Goal: Book appointment/travel/reservation

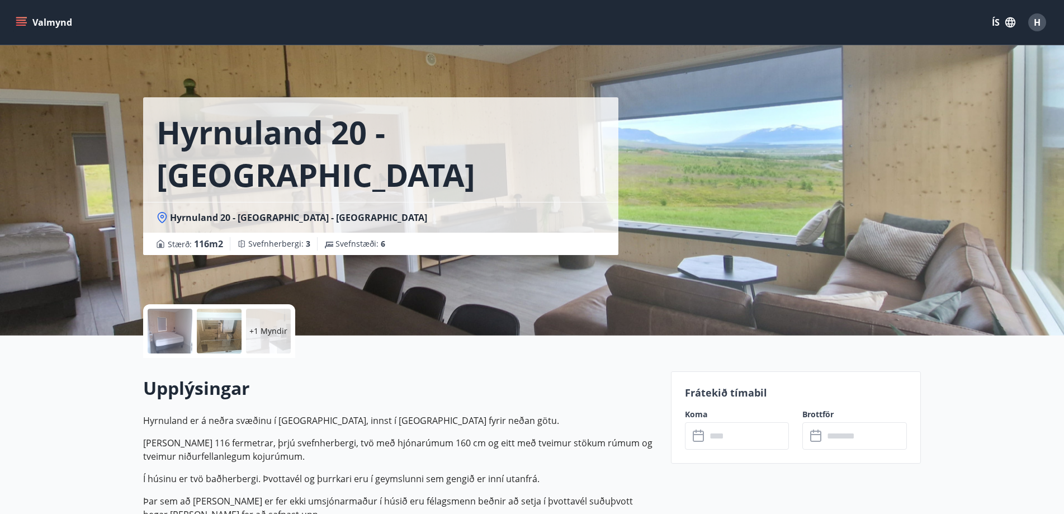
click at [29, 26] on button "Valmynd" at bounding box center [44, 22] width 63 height 20
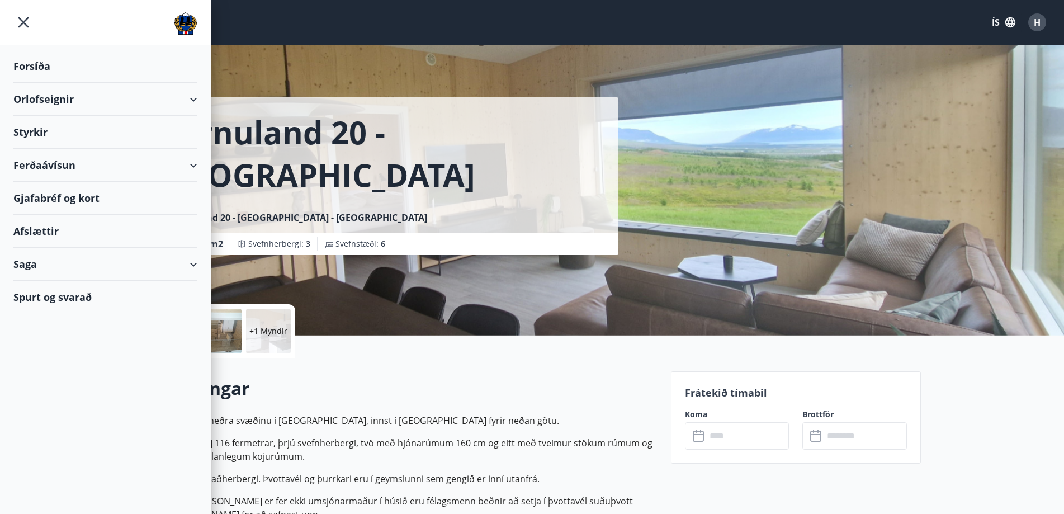
click at [56, 101] on div "Orlofseignir" at bounding box center [105, 99] width 184 height 33
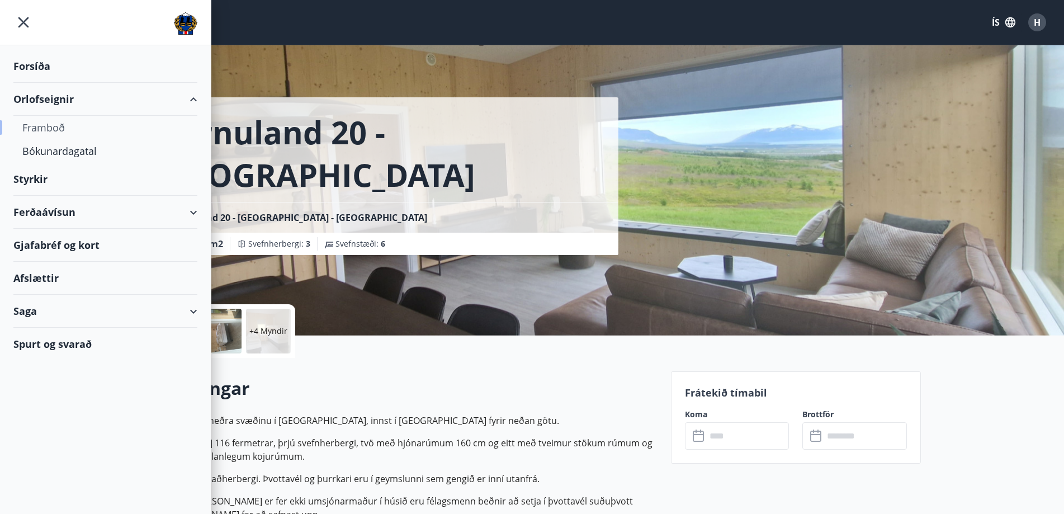
click at [45, 130] on div "Framboð" at bounding box center [105, 127] width 166 height 23
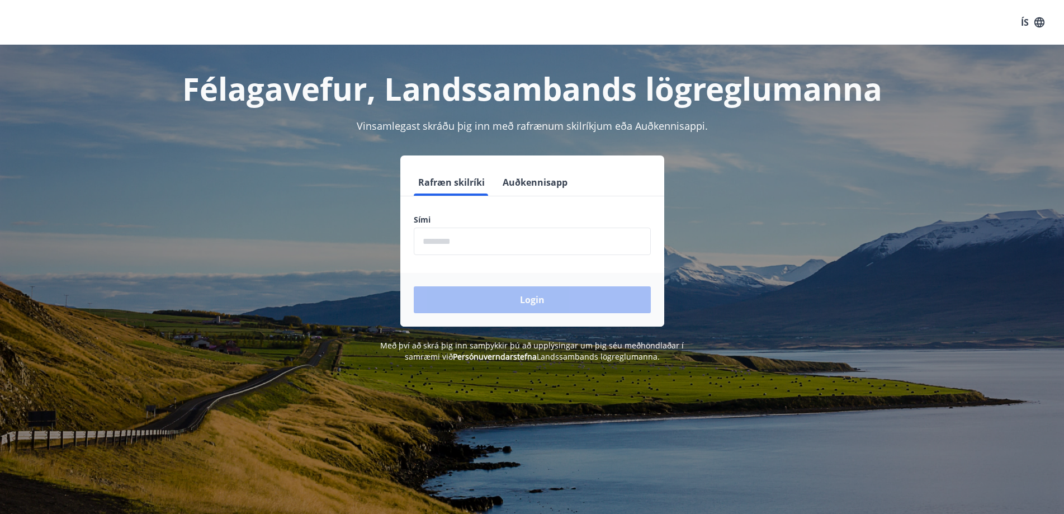
click at [460, 241] on input "phone" at bounding box center [532, 241] width 237 height 27
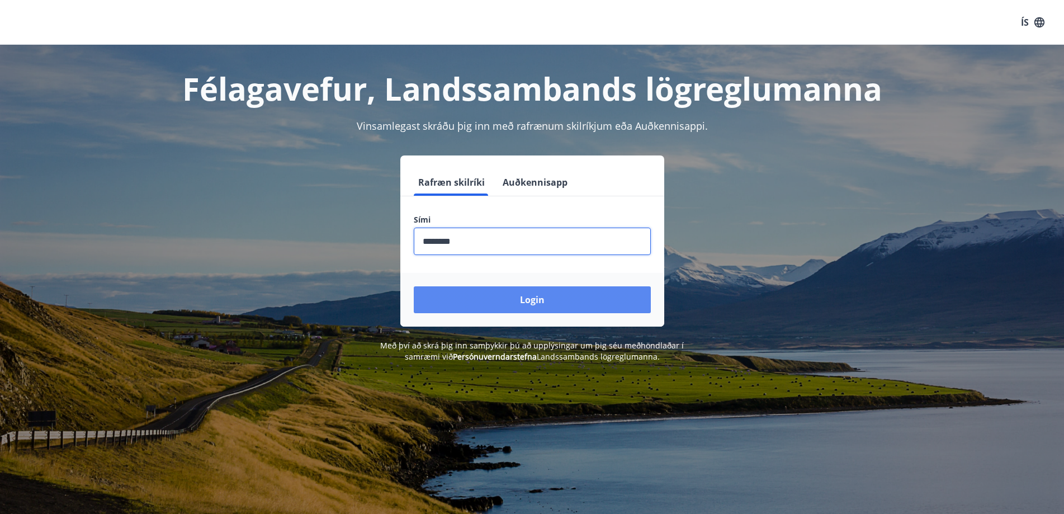
type input "********"
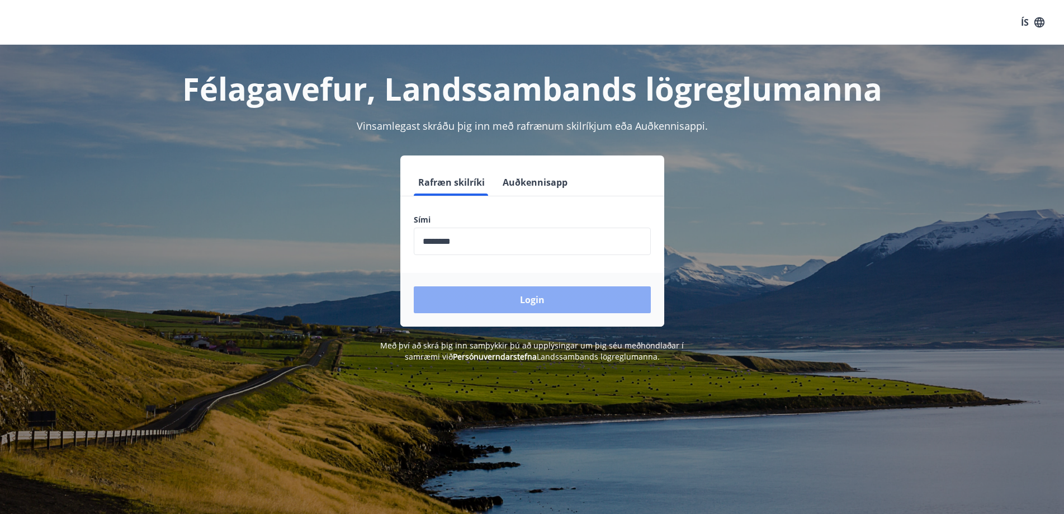
click at [531, 296] on button "Login" at bounding box center [532, 299] width 237 height 27
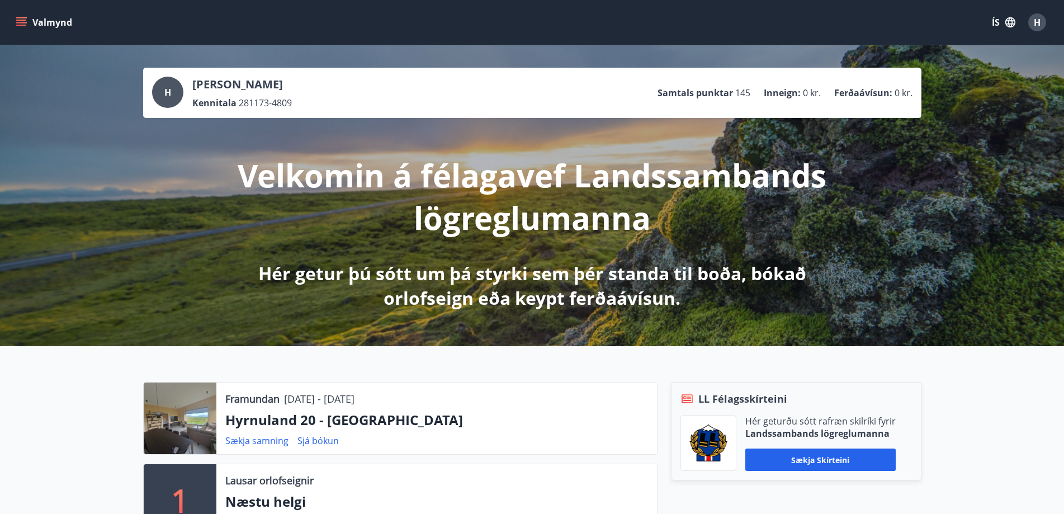
click at [32, 25] on button "Valmynd" at bounding box center [44, 22] width 63 height 20
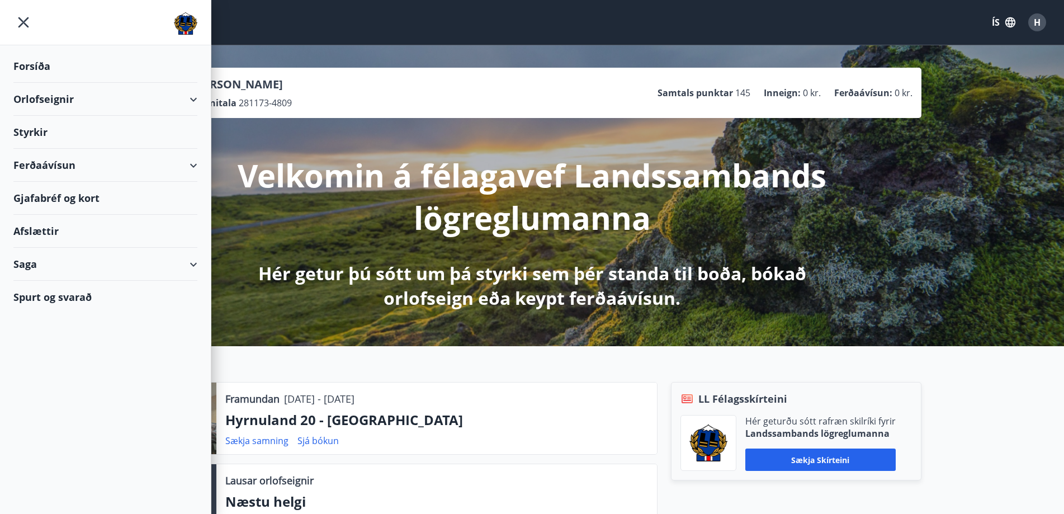
click at [41, 101] on div "Orlofseignir" at bounding box center [105, 99] width 184 height 33
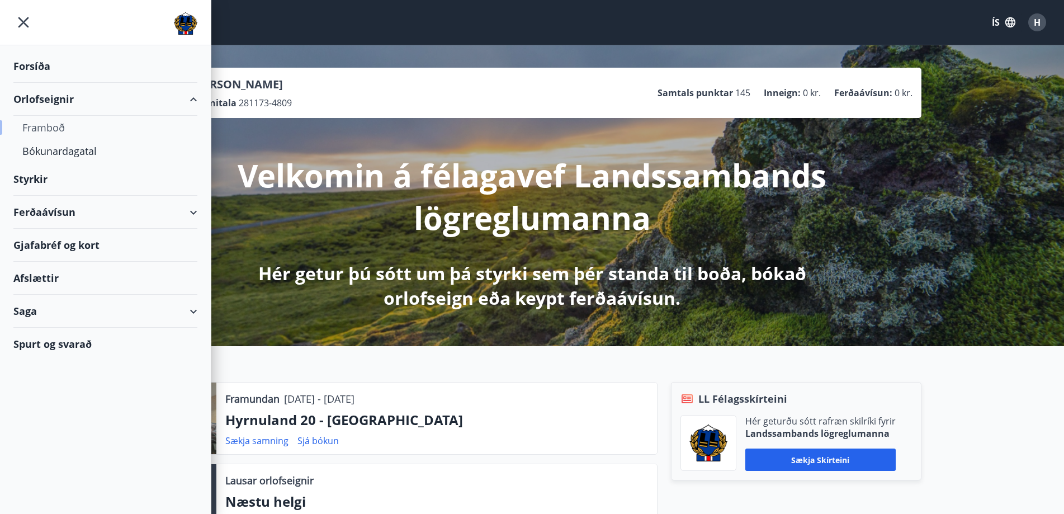
click at [50, 127] on div "Framboð" at bounding box center [105, 127] width 166 height 23
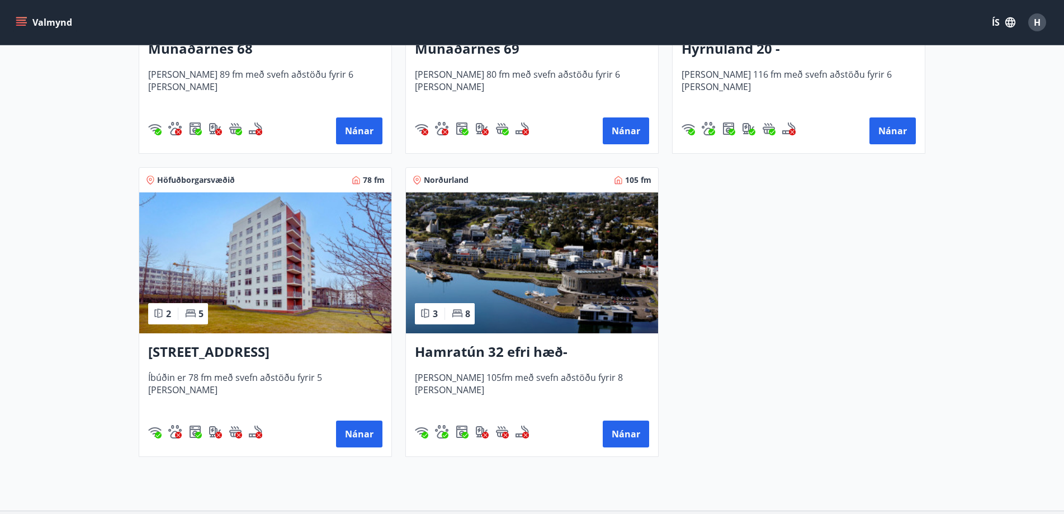
scroll to position [786, 0]
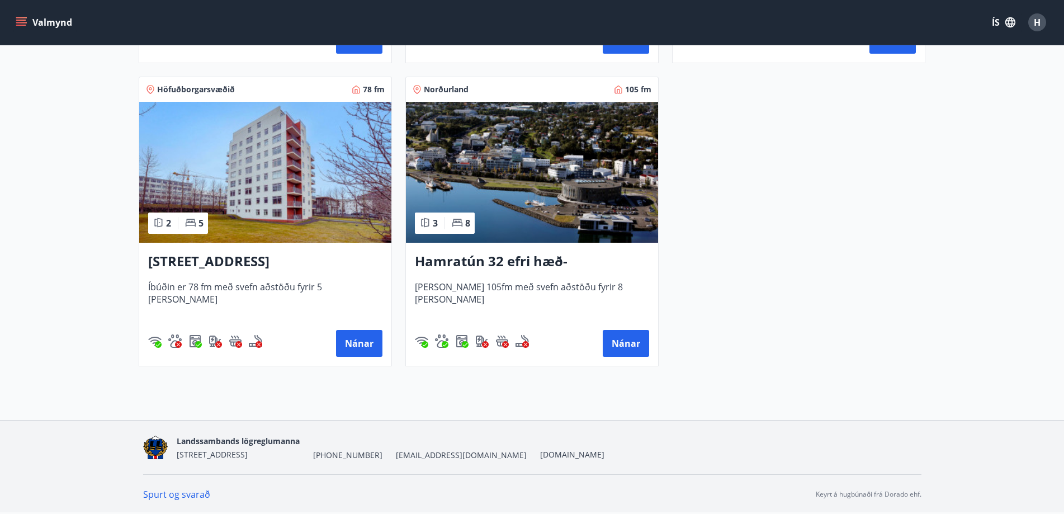
click at [520, 198] on img at bounding box center [532, 172] width 252 height 141
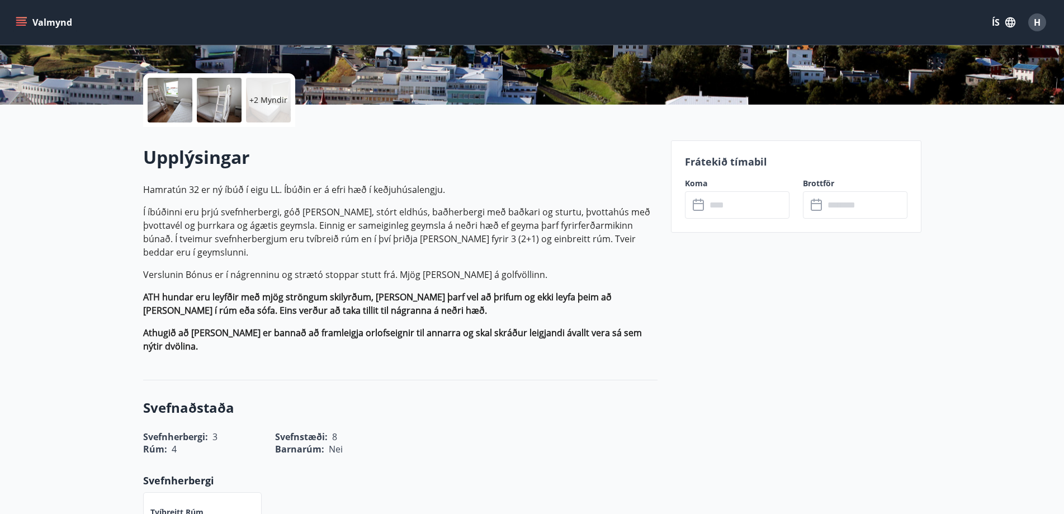
scroll to position [280, 0]
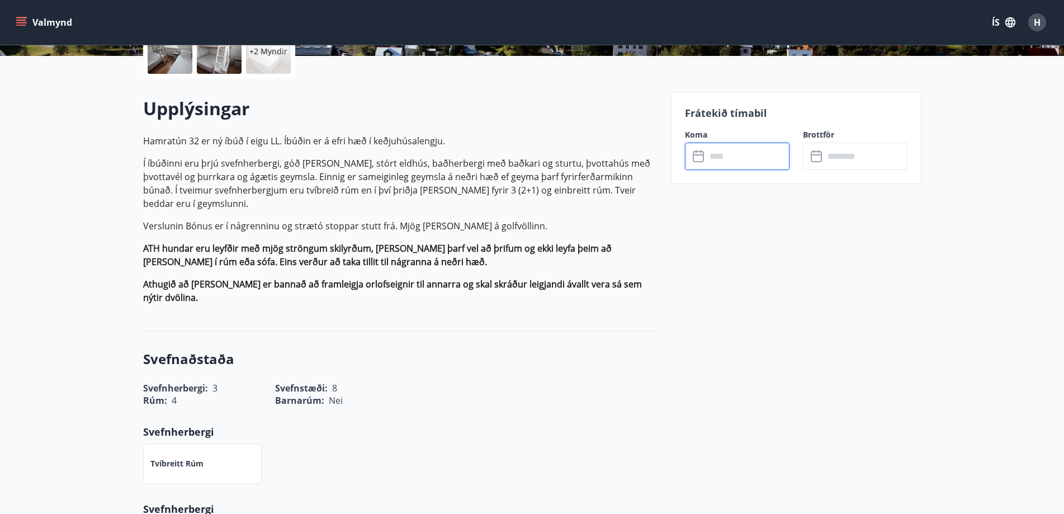
click at [724, 165] on input "text" at bounding box center [747, 156] width 83 height 27
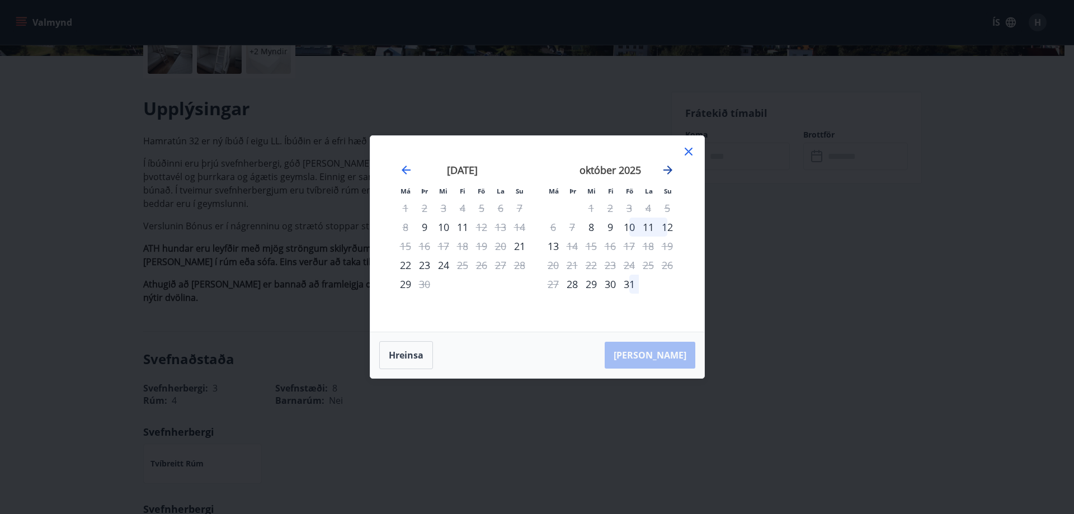
click at [670, 170] on icon "Move forward to switch to the next month." at bounding box center [667, 170] width 9 height 9
click at [670, 167] on icon "Move forward to switch to the next month." at bounding box center [667, 169] width 13 height 13
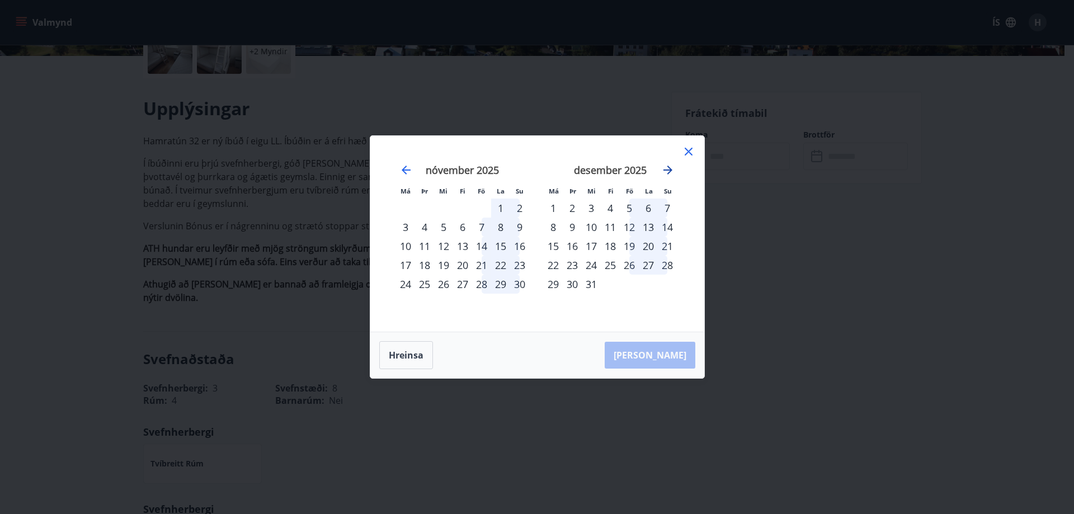
click at [670, 167] on icon "Move forward to switch to the next month." at bounding box center [667, 169] width 13 height 13
click at [774, 310] on div "Má Þr Mi Fi Fö La Su Má Þr Mi Fi Fö La Su nóvember 2025 1 2 3 4 5 6 7 8 9 10 11…" at bounding box center [537, 257] width 1074 height 514
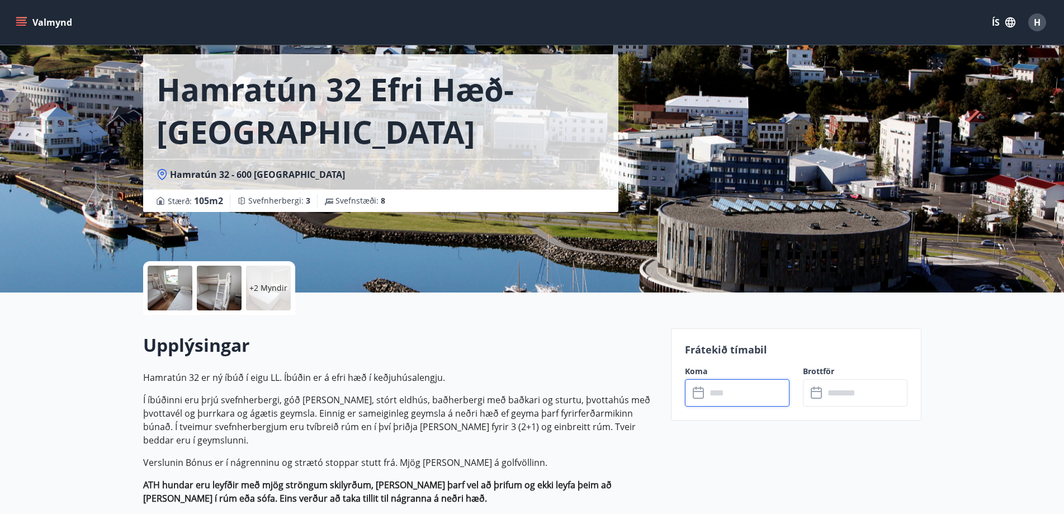
scroll to position [112, 0]
